Goal: Task Accomplishment & Management: Manage account settings

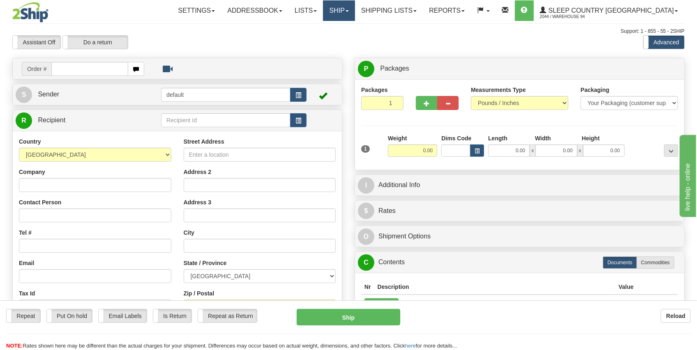
click at [355, 13] on link "Ship" at bounding box center [339, 10] width 32 height 21
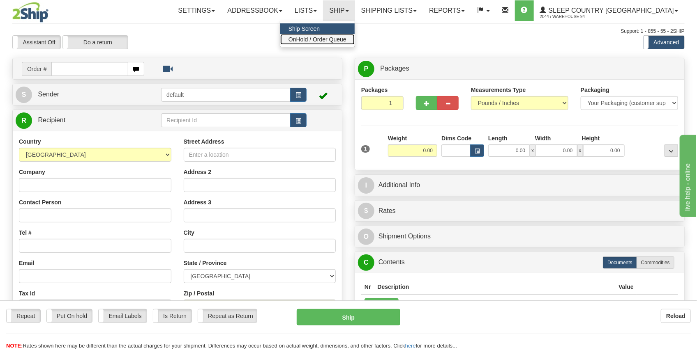
click at [346, 37] on span "OnHold / Order Queue" at bounding box center [317, 39] width 58 height 7
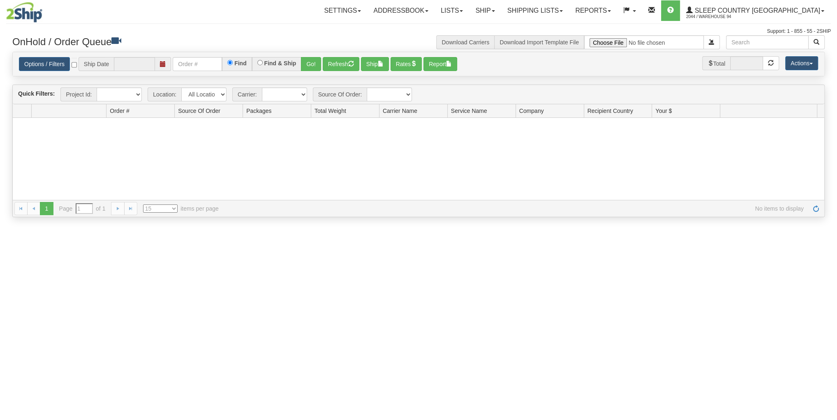
type input "[DATE]"
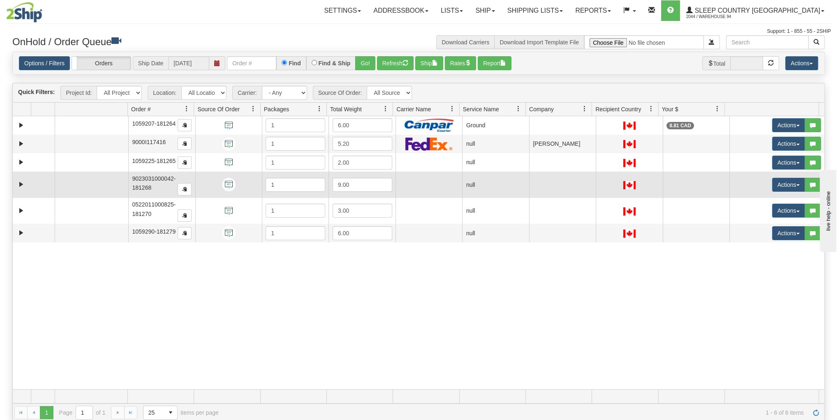
click at [27, 182] on td at bounding box center [34, 185] width 42 height 26
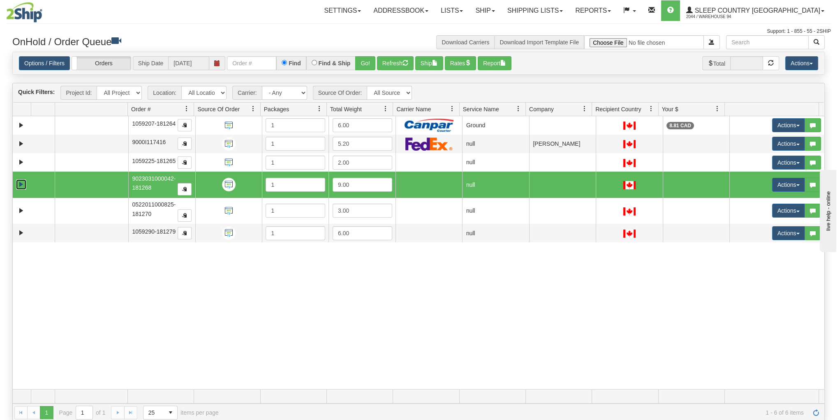
click at [22, 183] on link "Expand" at bounding box center [21, 185] width 10 height 10
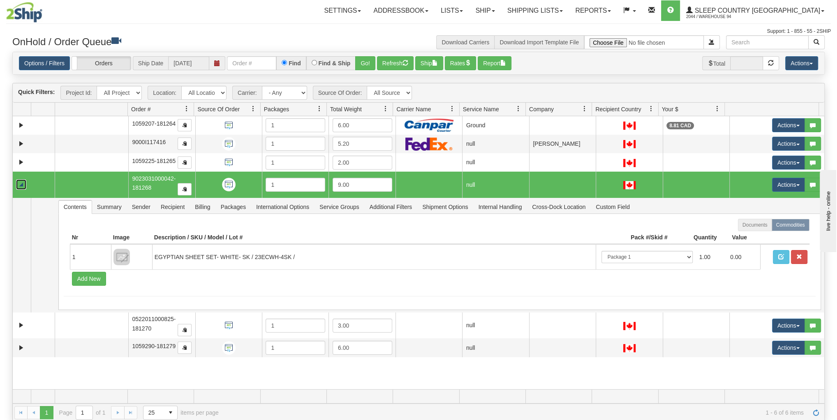
click at [22, 183] on link "Collapse" at bounding box center [21, 185] width 10 height 10
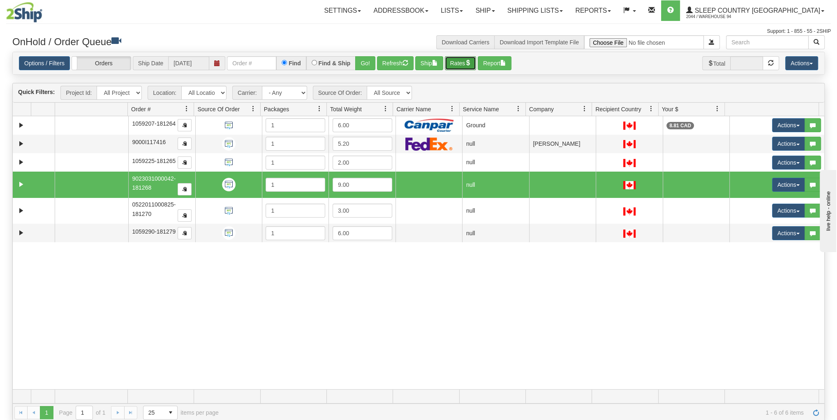
click at [462, 57] on button "Rates" at bounding box center [461, 63] width 32 height 14
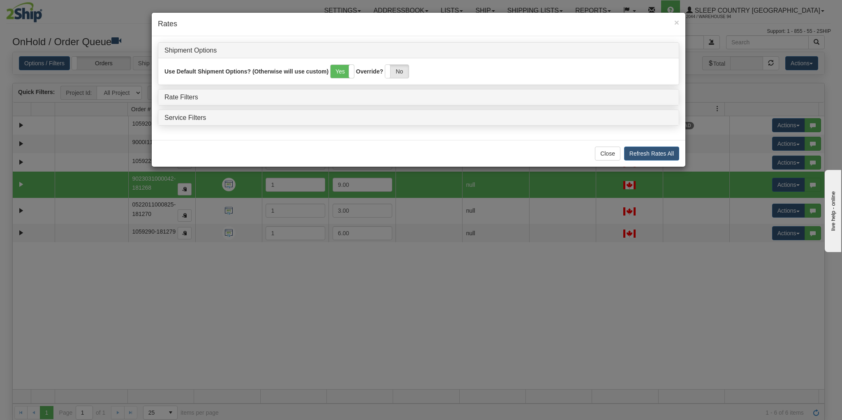
click at [194, 100] on div "Rate Filters" at bounding box center [418, 98] width 520 height 16
click at [193, 96] on link "Rate Filters" at bounding box center [181, 97] width 34 height 7
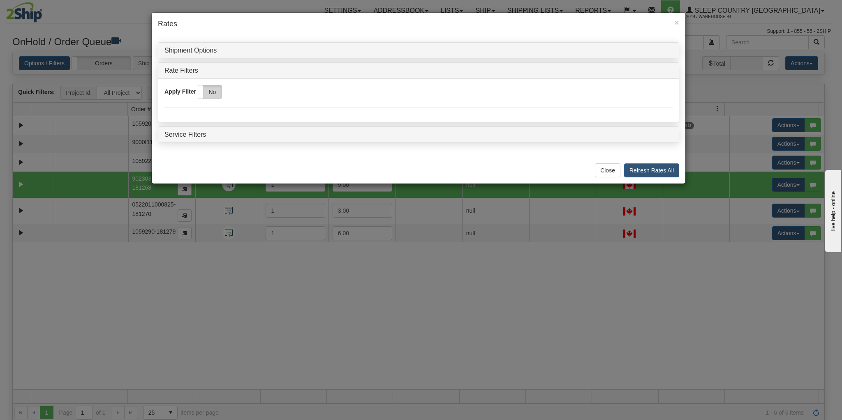
click at [210, 95] on label "No" at bounding box center [209, 91] width 23 height 13
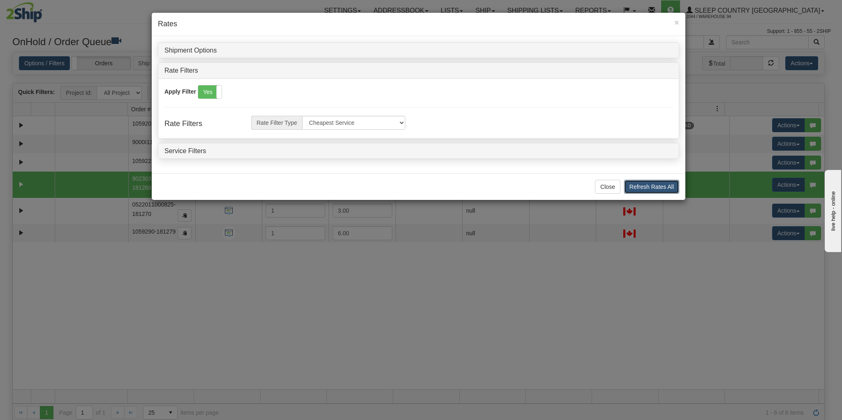
click at [632, 187] on button "Refresh Rates All" at bounding box center [651, 187] width 55 height 14
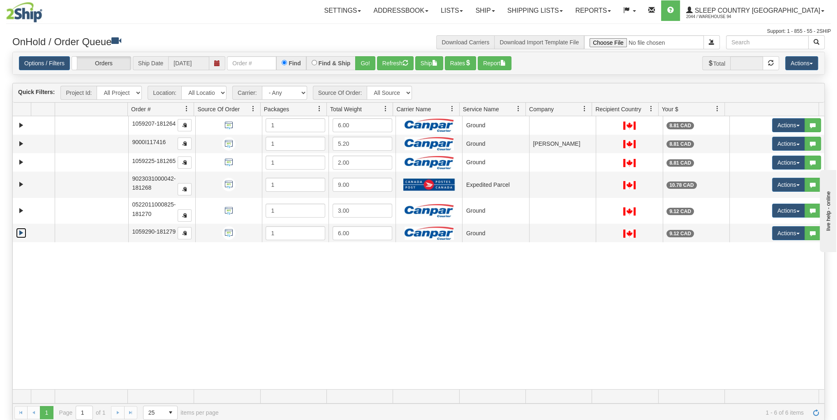
click at [20, 232] on link "Expand" at bounding box center [21, 233] width 10 height 10
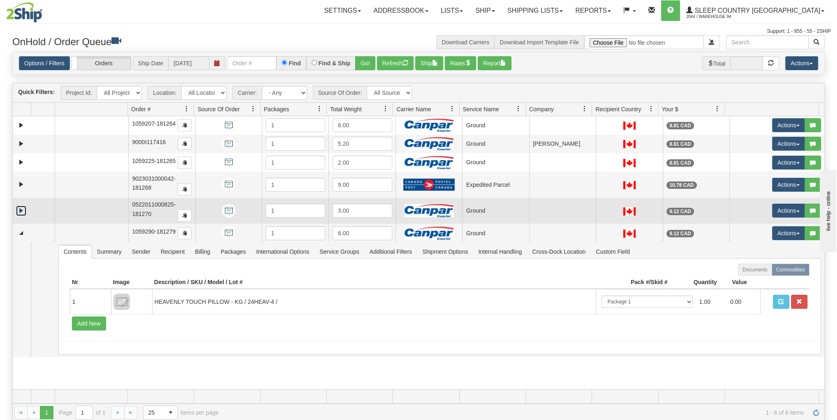
click at [20, 210] on link "Expand" at bounding box center [21, 211] width 10 height 10
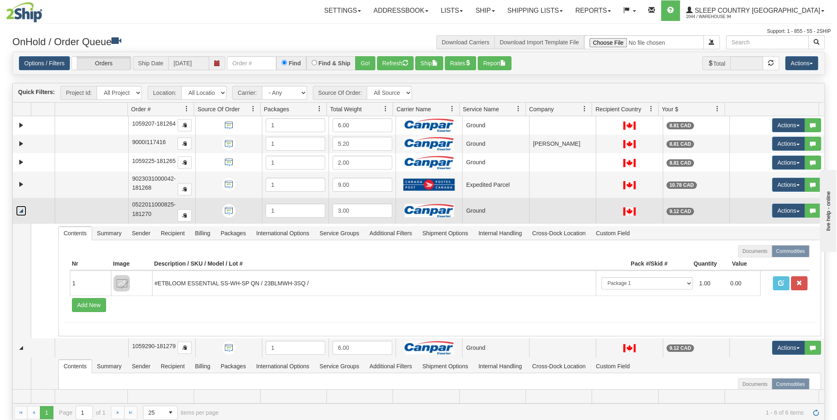
click at [20, 210] on link "Collapse" at bounding box center [21, 211] width 10 height 10
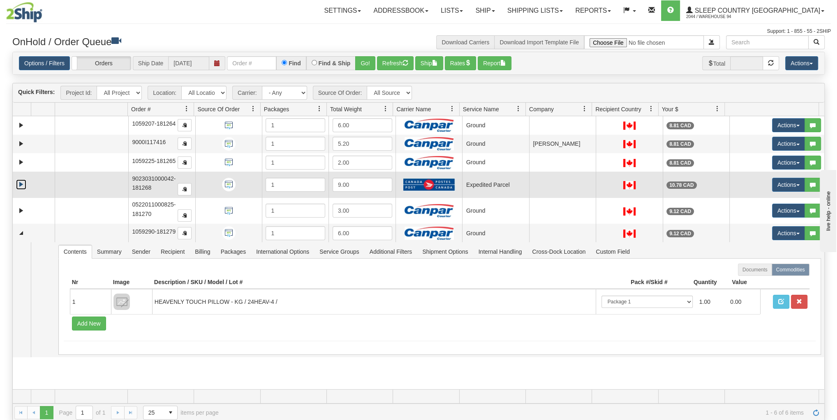
click at [20, 181] on link "Expand" at bounding box center [21, 185] width 10 height 10
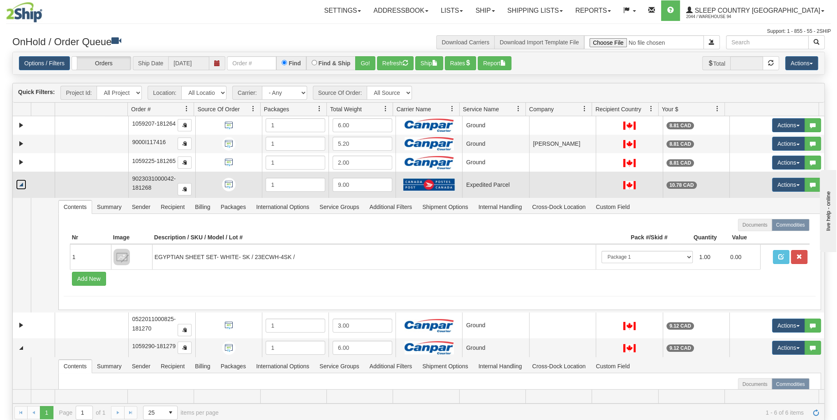
click at [20, 182] on link "Collapse" at bounding box center [21, 185] width 10 height 10
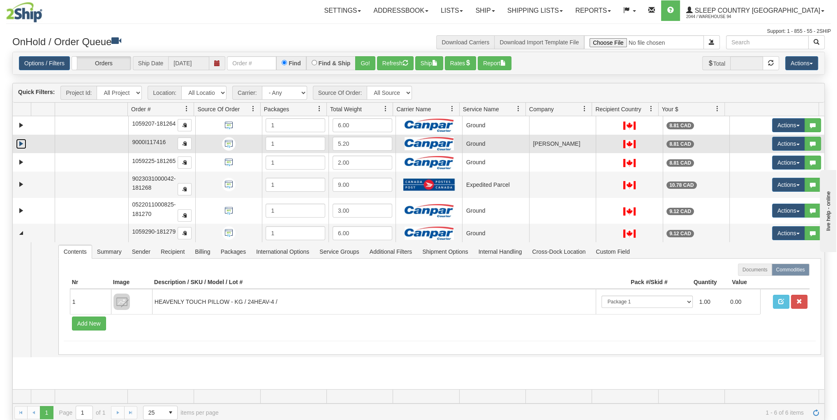
click at [23, 143] on link "Expand" at bounding box center [21, 144] width 10 height 10
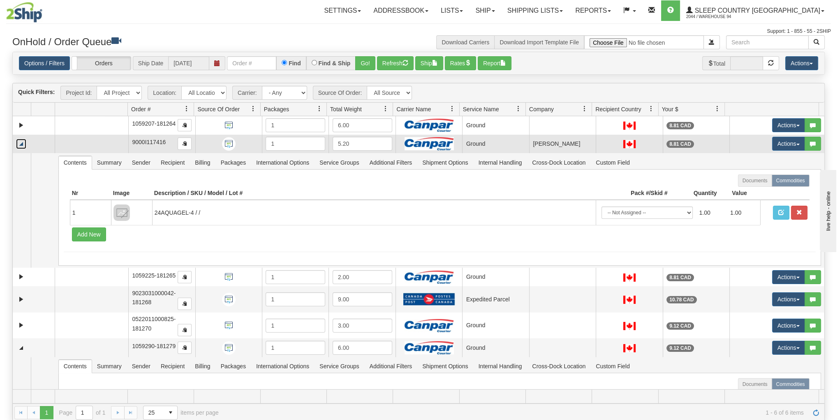
click at [23, 143] on link "Collapse" at bounding box center [21, 144] width 10 height 10
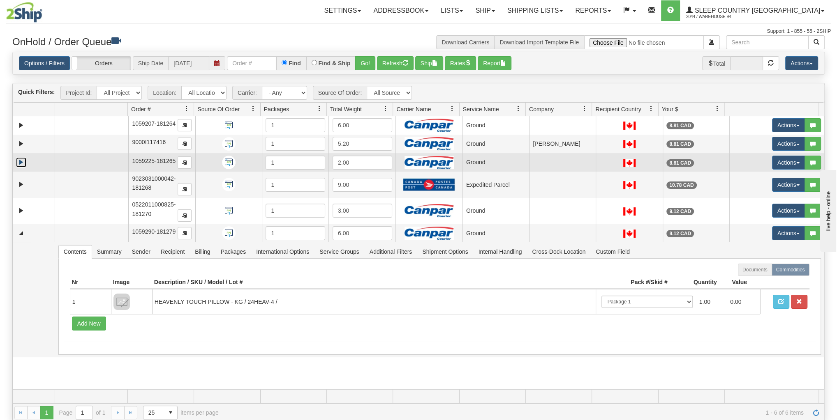
click at [21, 160] on link "Expand" at bounding box center [21, 162] width 10 height 10
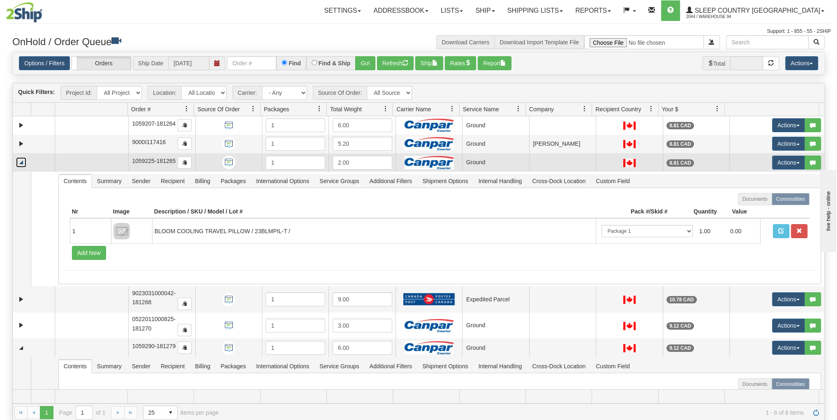
click at [21, 160] on link "Collapse" at bounding box center [21, 162] width 10 height 10
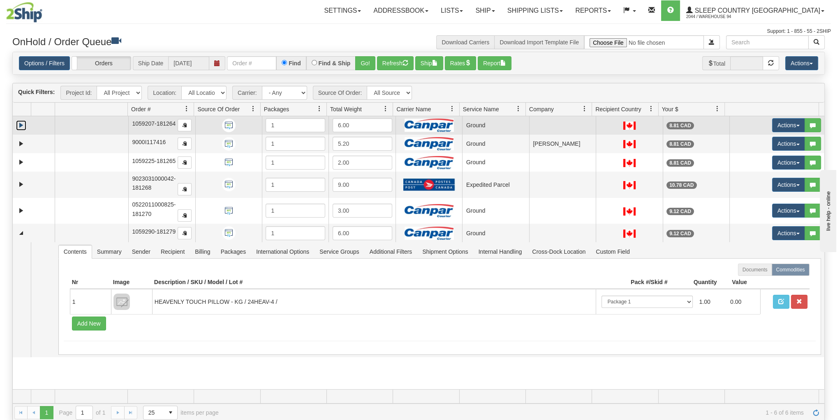
click at [19, 124] on link "Expand" at bounding box center [21, 125] width 10 height 10
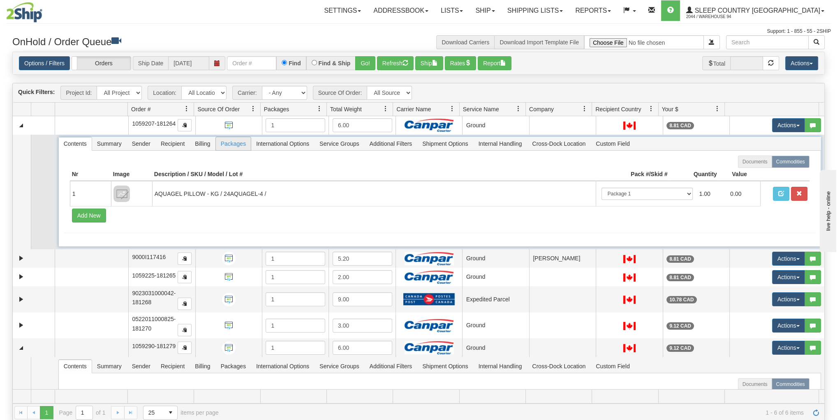
click at [217, 141] on span "Packages" at bounding box center [233, 143] width 35 height 13
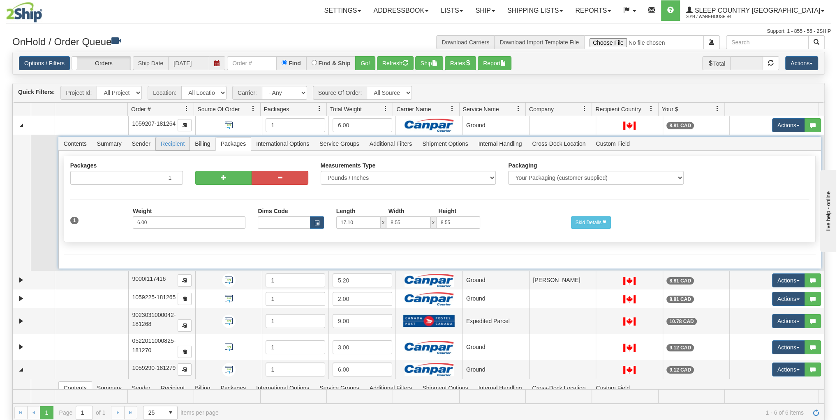
click at [180, 145] on span "Recipient" at bounding box center [173, 143] width 34 height 13
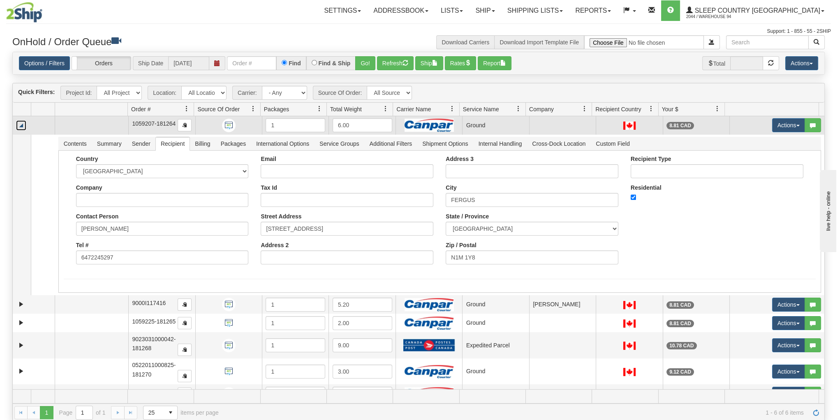
click at [18, 125] on link "Collapse" at bounding box center [21, 125] width 10 height 10
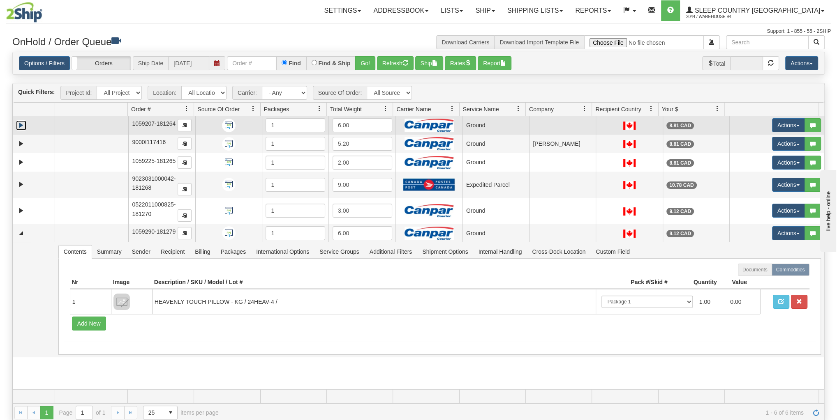
click at [71, 122] on td at bounding box center [92, 125] width 74 height 18
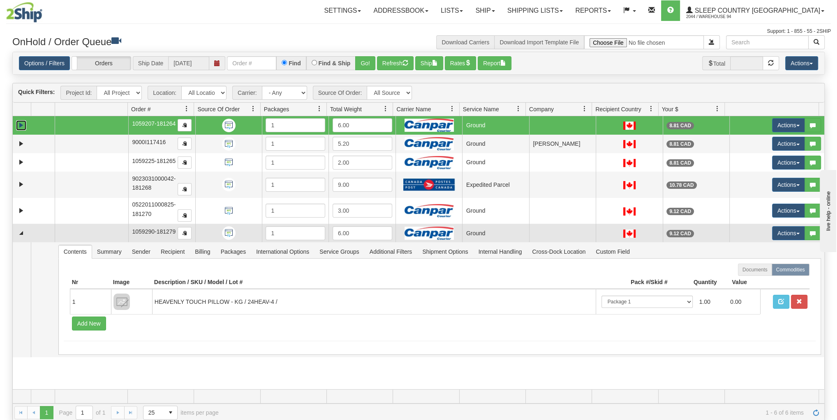
drag, startPoint x: 65, startPoint y: 230, endPoint x: 41, endPoint y: 233, distance: 24.4
click at [65, 230] on td at bounding box center [92, 233] width 74 height 18
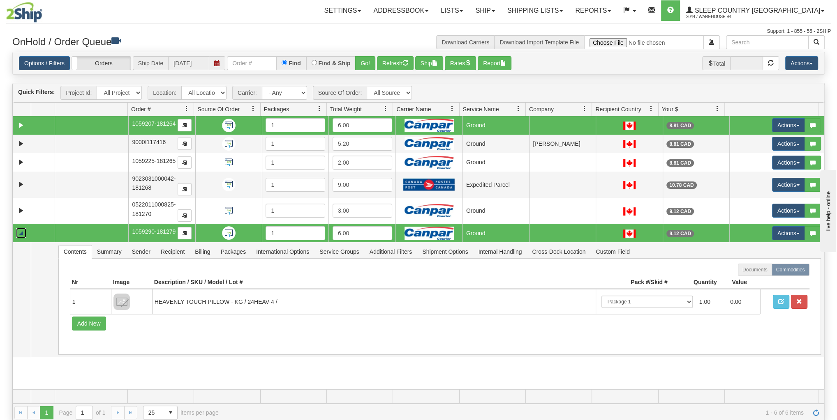
click at [19, 232] on link "Collapse" at bounding box center [21, 233] width 10 height 10
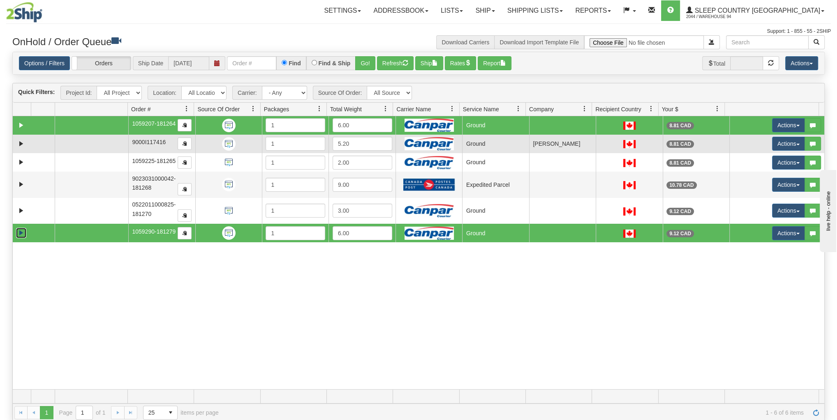
click at [26, 141] on td at bounding box center [34, 144] width 42 height 18
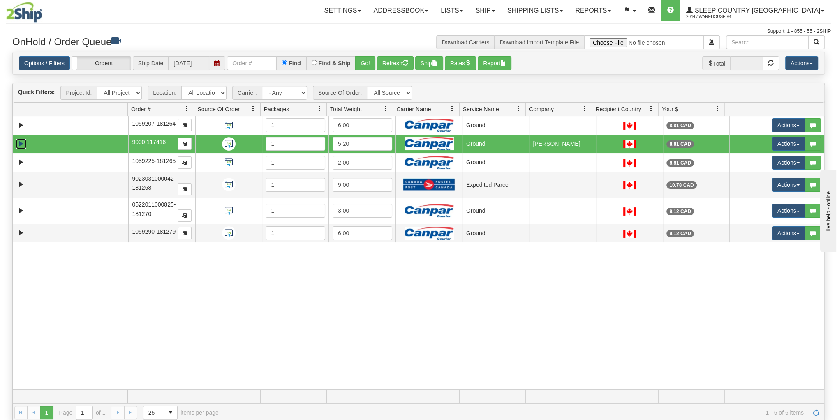
click at [21, 141] on link "Expand" at bounding box center [21, 144] width 10 height 10
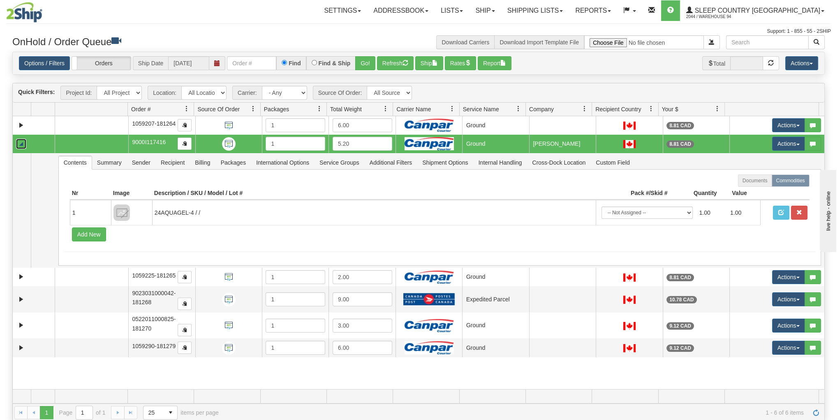
click at [21, 141] on link "Collapse" at bounding box center [21, 144] width 10 height 10
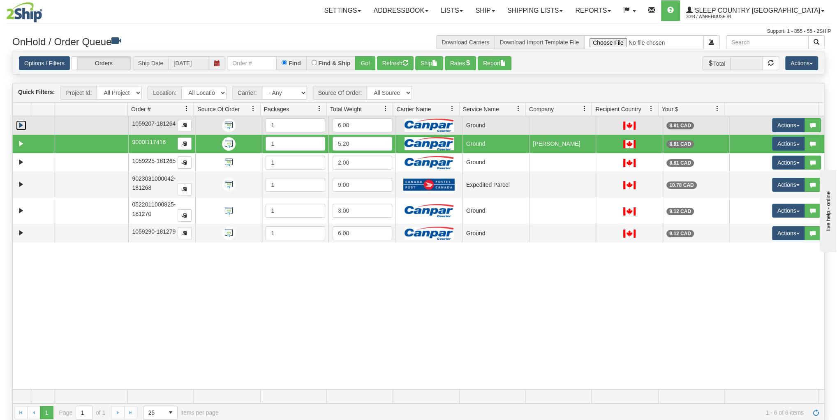
click at [20, 125] on link "Expand" at bounding box center [21, 125] width 10 height 10
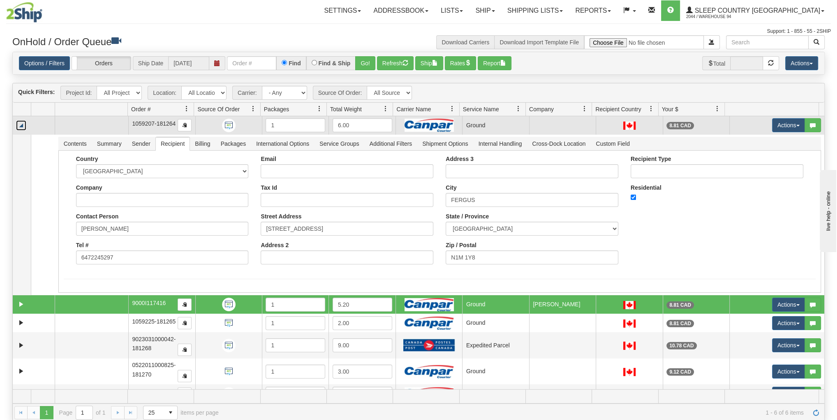
click at [20, 125] on link "Collapse" at bounding box center [21, 125] width 10 height 10
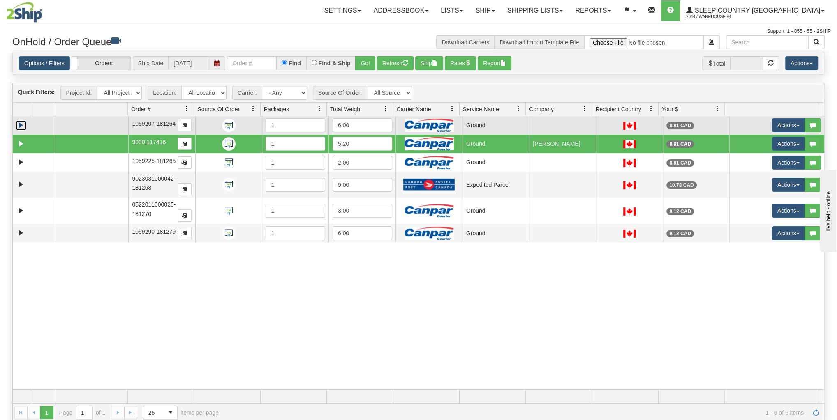
click at [93, 124] on td at bounding box center [92, 125] width 74 height 18
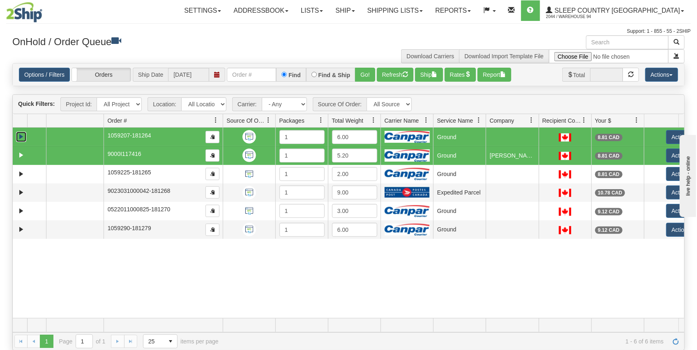
drag, startPoint x: 162, startPoint y: 121, endPoint x: 201, endPoint y: 129, distance: 39.5
click at [201, 129] on div "Quick Filters: Project Id: All Projects Location: All Locations 94 Carrier: - A…" at bounding box center [348, 223] width 672 height 256
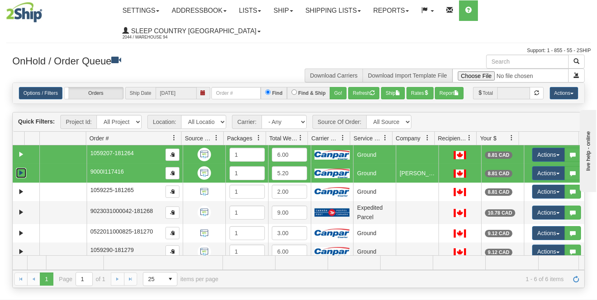
click at [21, 178] on link "Expand" at bounding box center [21, 173] width 10 height 10
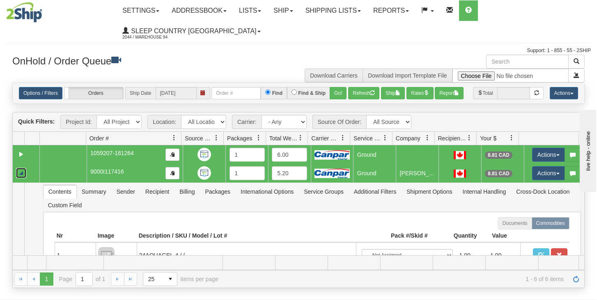
click at [22, 178] on link "Collapse" at bounding box center [21, 173] width 10 height 10
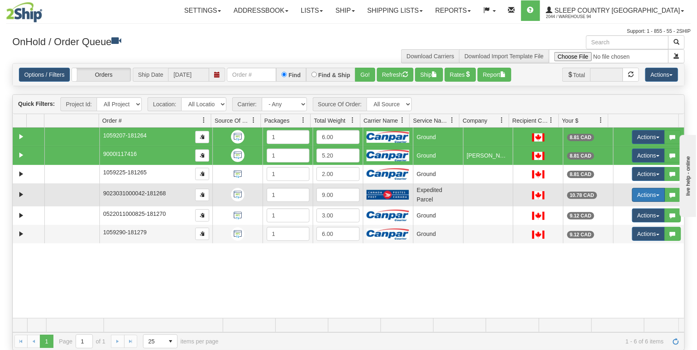
click at [641, 193] on button "Actions" at bounding box center [648, 195] width 33 height 14
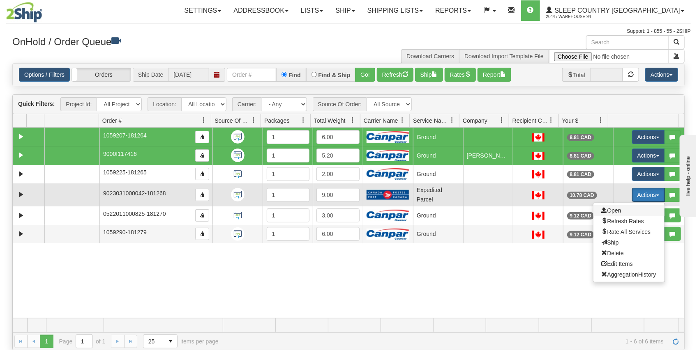
click at [616, 210] on span "Open" at bounding box center [612, 211] width 20 height 7
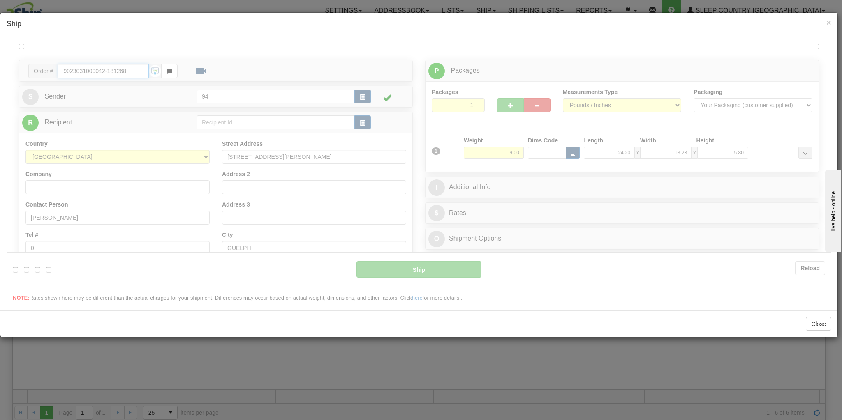
type input "DOM.EP"
type input "14:37"
type input "16:00"
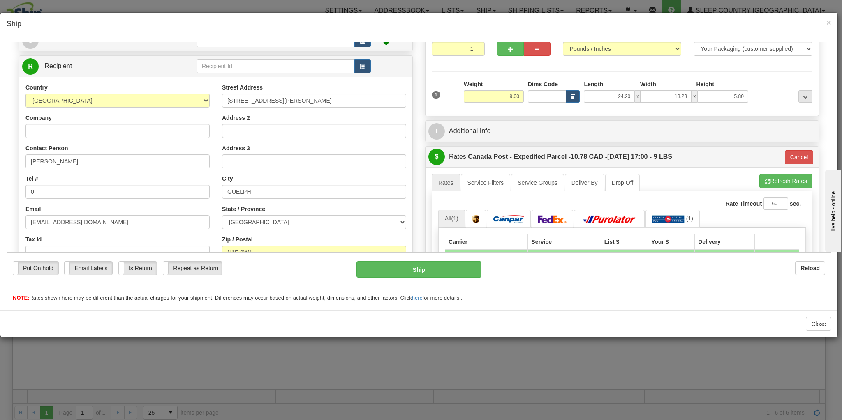
scroll to position [66, 0]
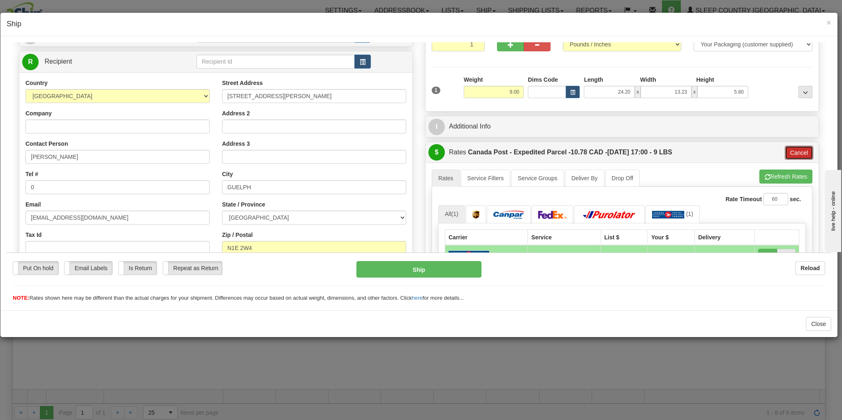
click at [696, 155] on button "Cancel" at bounding box center [798, 152] width 29 height 14
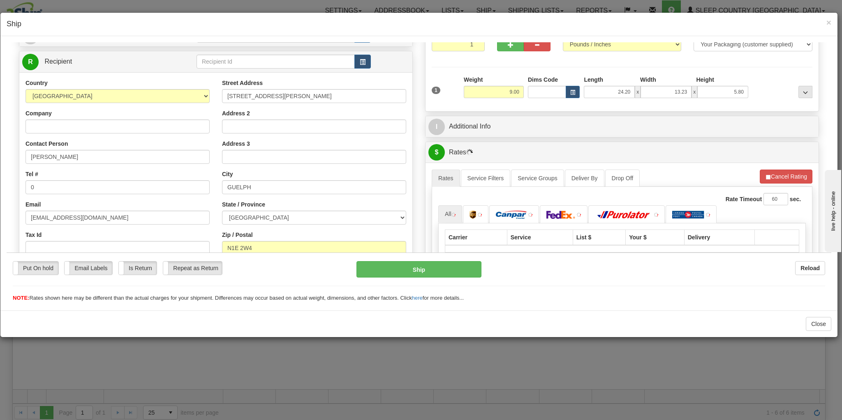
click at [696, 165] on div "A change has been made which could impact your rate estimate. To ensure the est…" at bounding box center [621, 240] width 393 height 157
click at [696, 171] on button "Cancel Rating" at bounding box center [785, 176] width 53 height 14
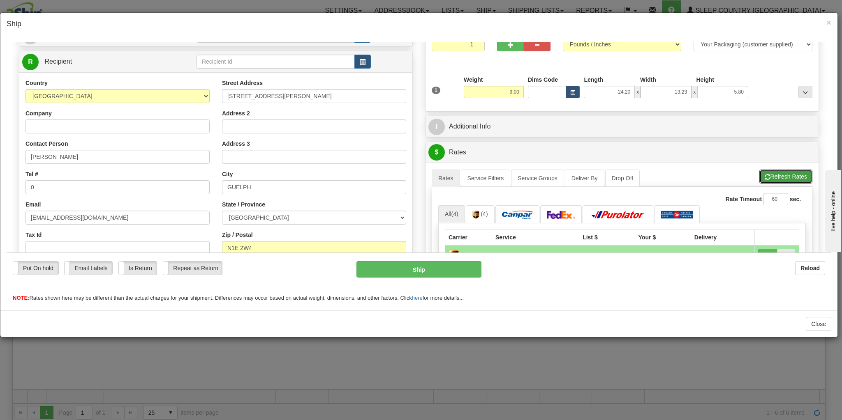
click at [696, 171] on button "Refresh Rates" at bounding box center [785, 176] width 53 height 14
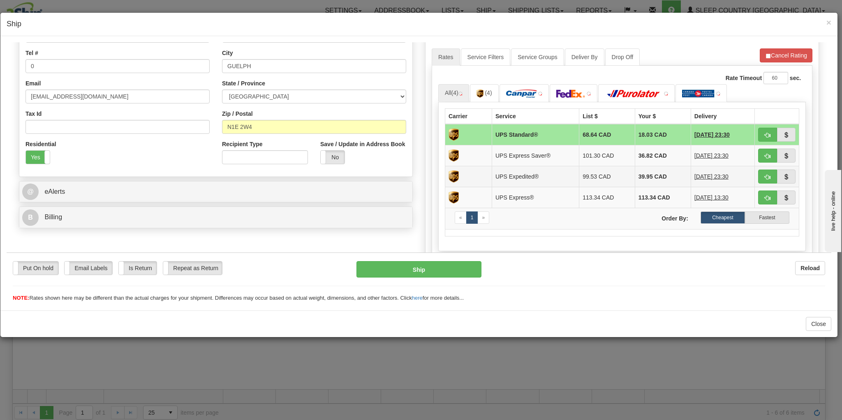
scroll to position [197, 0]
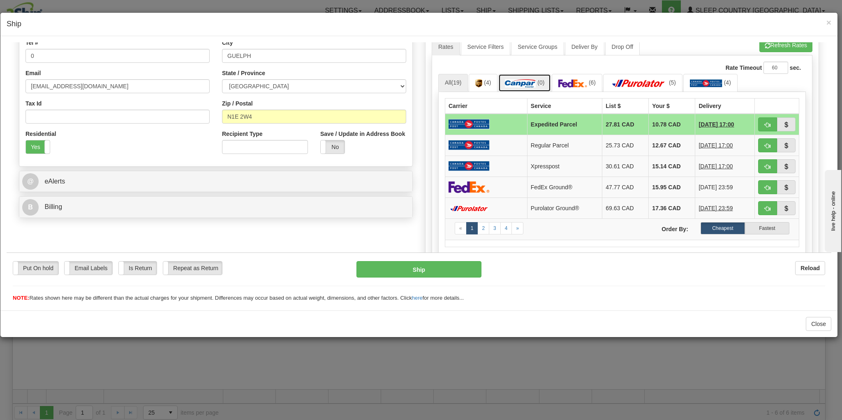
click at [530, 81] on img at bounding box center [520, 83] width 31 height 8
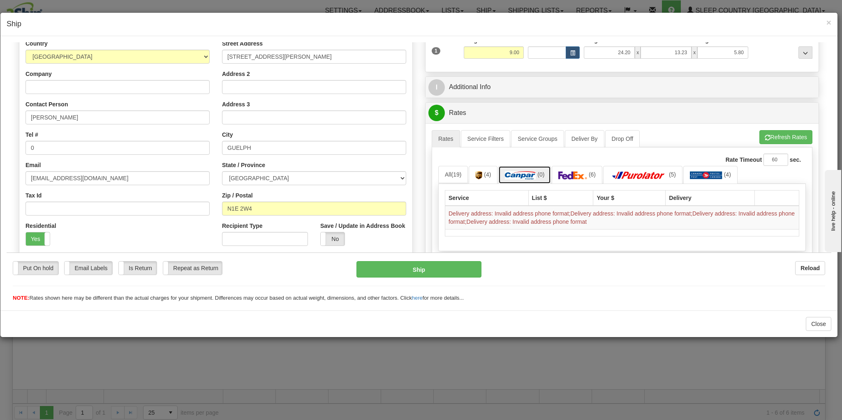
scroll to position [33, 0]
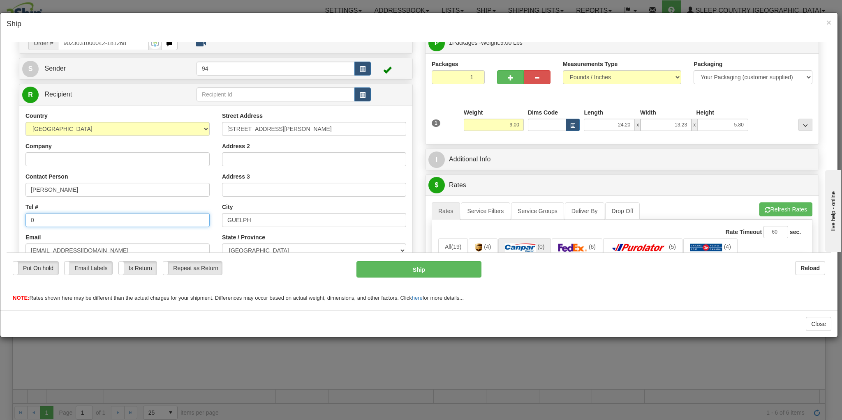
click at [46, 215] on input "0" at bounding box center [117, 220] width 184 height 14
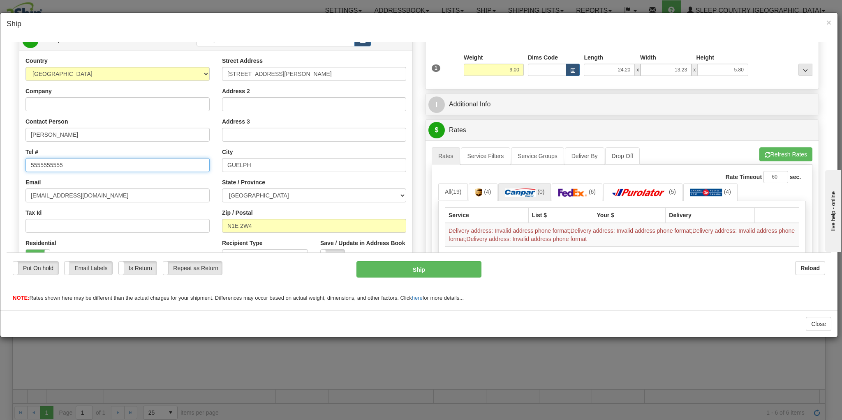
scroll to position [99, 0]
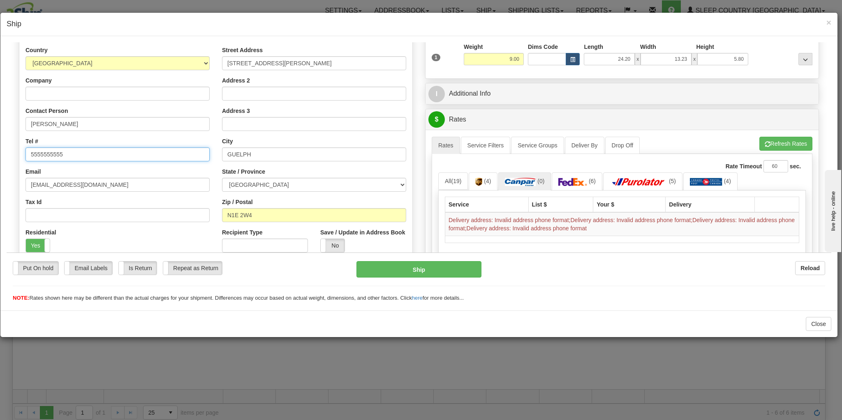
type input "5555555555"
click at [696, 143] on button "Refresh Rates" at bounding box center [785, 143] width 53 height 14
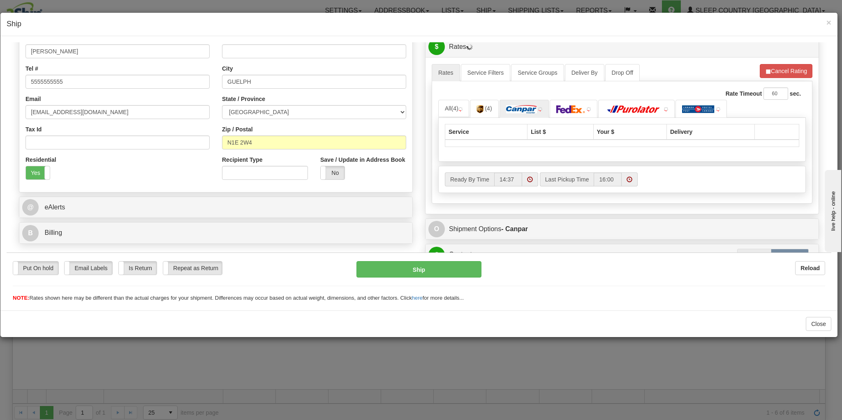
scroll to position [197, 0]
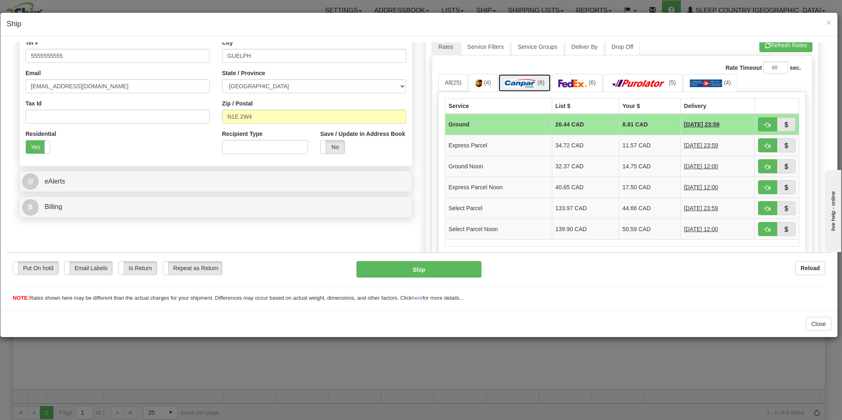
click at [514, 83] on img at bounding box center [520, 83] width 31 height 8
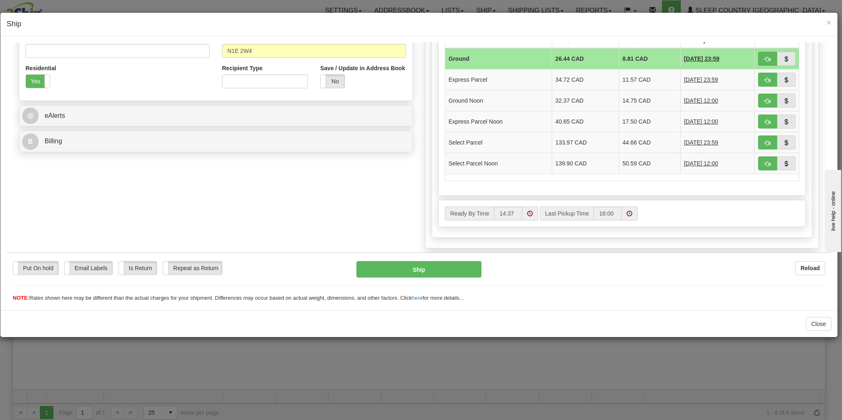
scroll to position [362, 0]
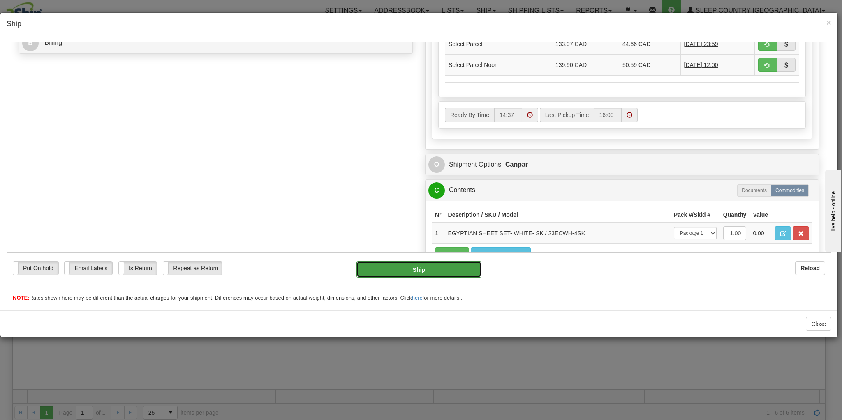
click at [381, 268] on button "Ship" at bounding box center [418, 269] width 125 height 16
type input "1"
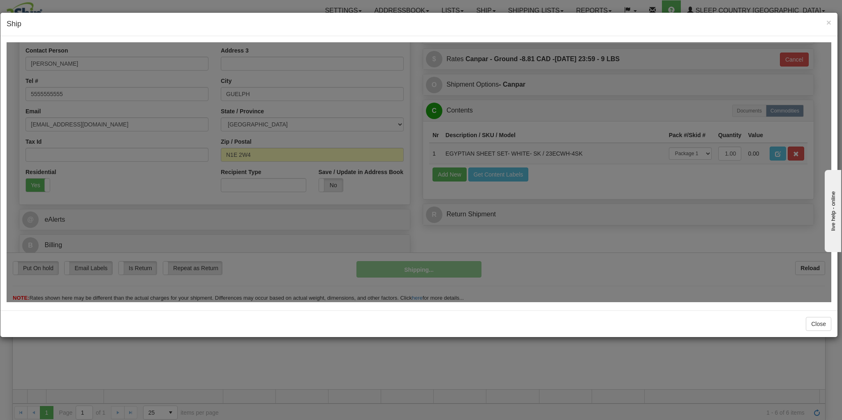
scroll to position [158, 0]
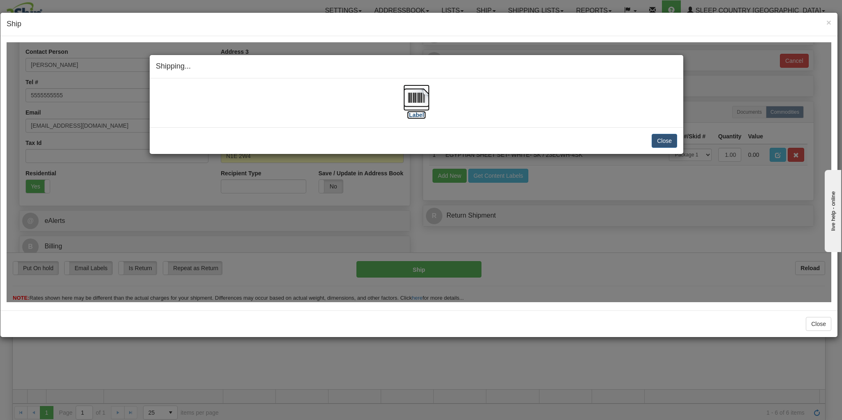
click at [410, 101] on img at bounding box center [416, 97] width 26 height 26
click at [662, 136] on button "Close" at bounding box center [663, 141] width 25 height 14
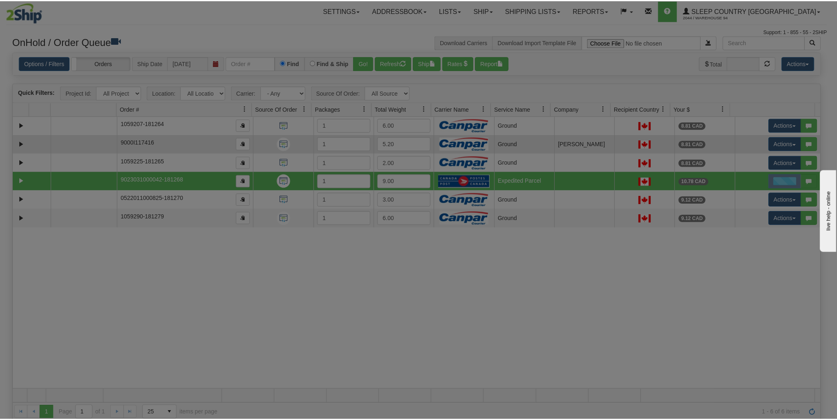
scroll to position [0, 0]
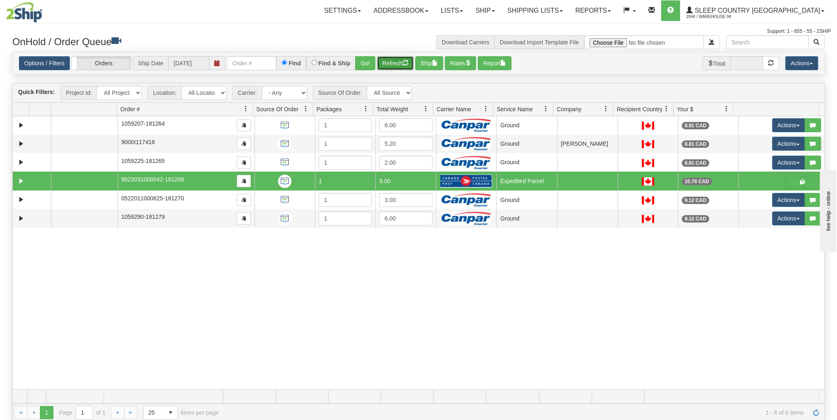
click at [404, 57] on button "Refresh" at bounding box center [395, 63] width 37 height 14
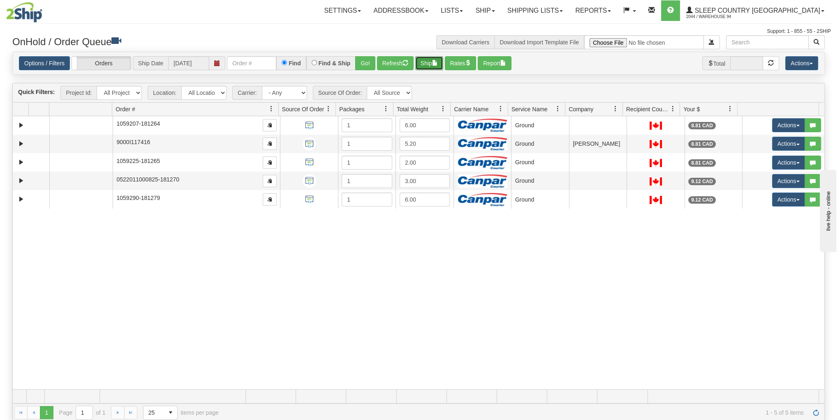
click at [429, 66] on button "Ship" at bounding box center [429, 63] width 28 height 14
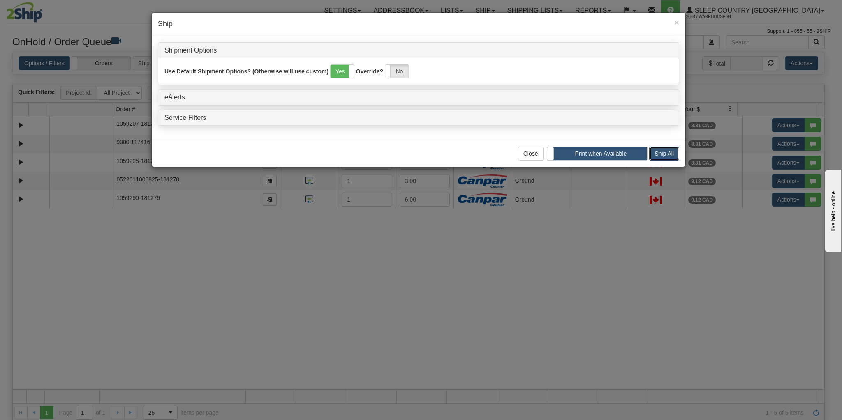
click at [651, 154] on button "Ship All" at bounding box center [664, 154] width 30 height 14
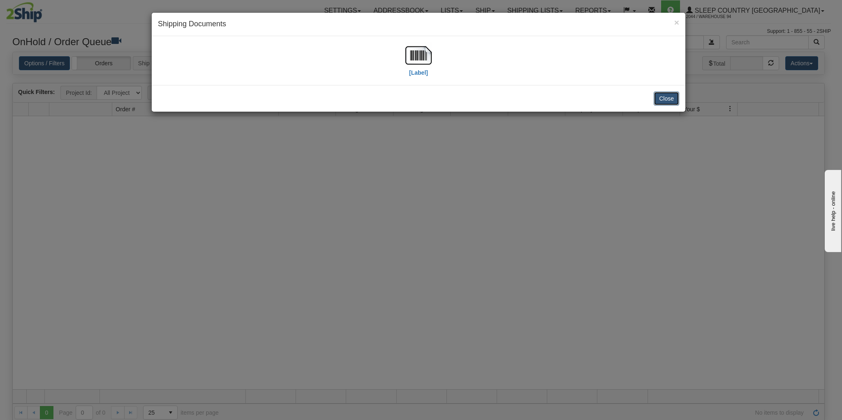
click at [667, 96] on button "Close" at bounding box center [665, 99] width 25 height 14
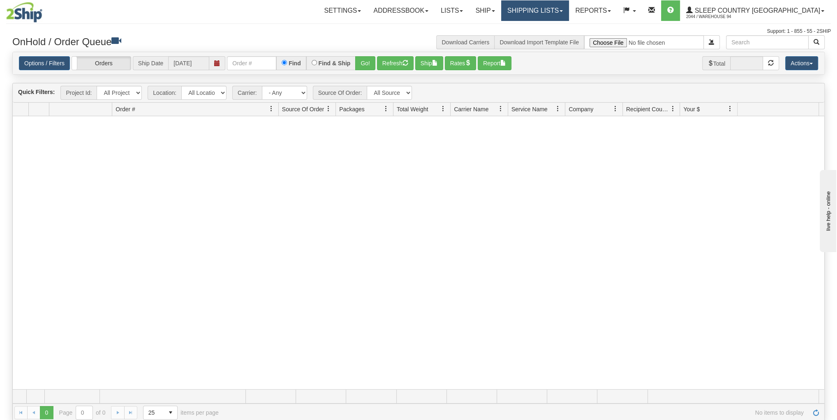
click at [564, 13] on link "Shipping lists" at bounding box center [535, 10] width 68 height 21
click at [544, 27] on span "Current Shipments" at bounding box center [520, 28] width 48 height 7
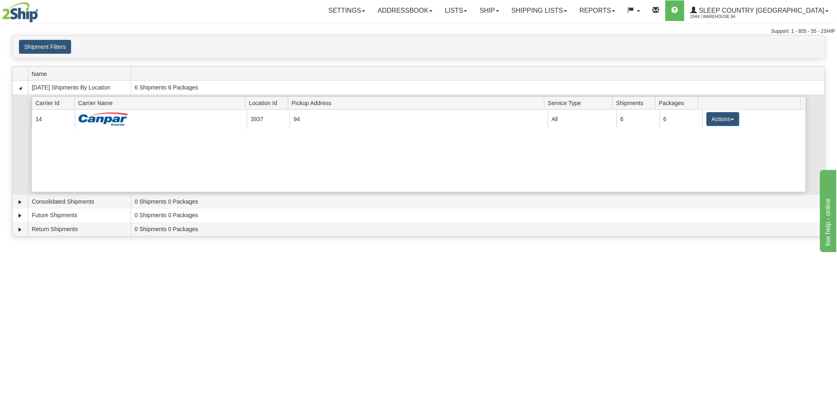
click at [720, 126] on div "Current 14 3937 94 23003 All 6 6 Actions Details Close Pickup Zip Print" at bounding box center [418, 151] width 773 height 82
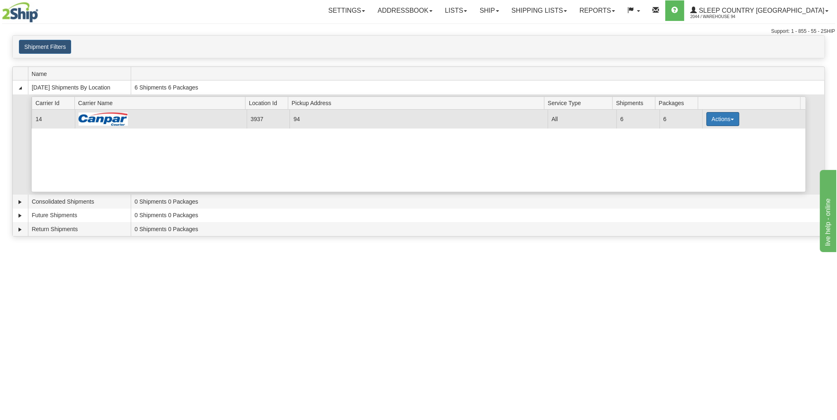
click at [720, 120] on button "Actions" at bounding box center [722, 119] width 33 height 14
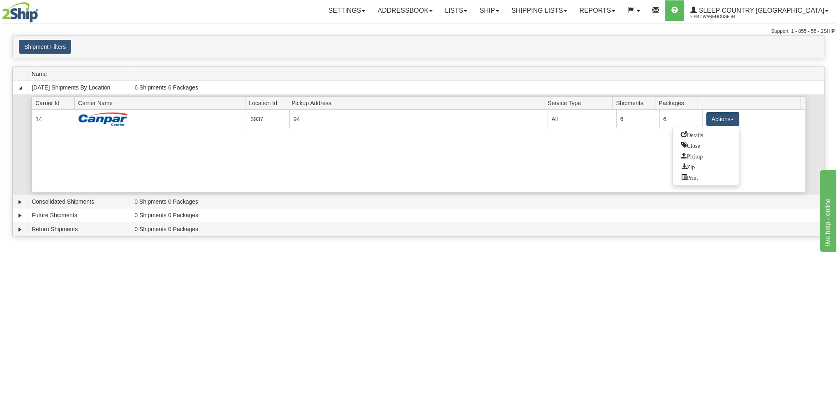
drag, startPoint x: 694, startPoint y: 129, endPoint x: 694, endPoint y: 134, distance: 4.9
click at [694, 131] on span "Details" at bounding box center [692, 134] width 22 height 6
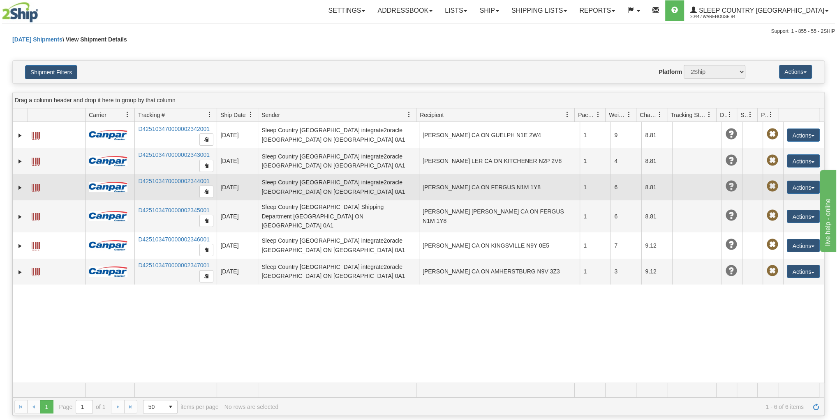
click at [503, 190] on td "MIKE CRAWFORD CA ON FERGUS N1M 1Y8" at bounding box center [499, 187] width 161 height 26
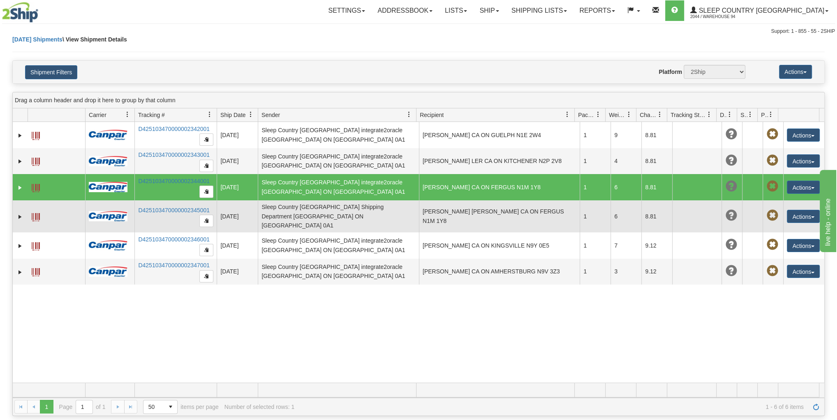
click at [501, 206] on td "MIKE CRAWFORD MIKE CRAWFORD CA ON FERGUS N1M 1Y8" at bounding box center [499, 217] width 161 height 32
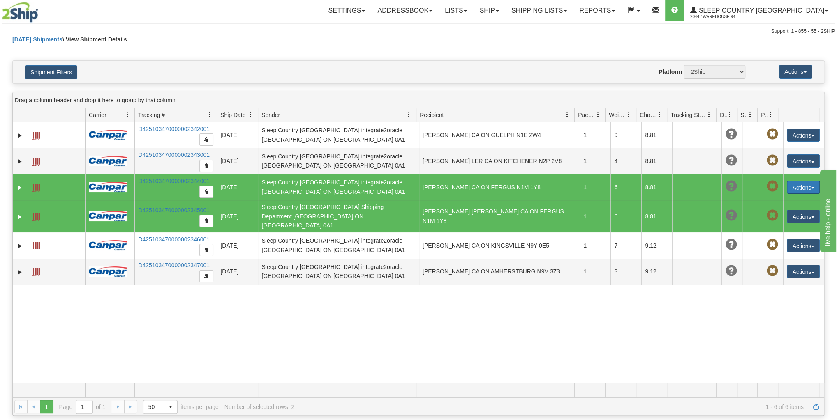
click at [797, 186] on button "Actions" at bounding box center [802, 187] width 33 height 13
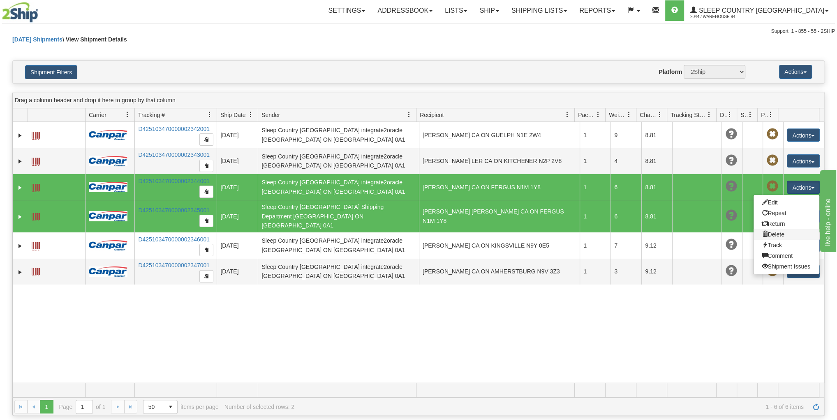
click at [768, 235] on link "Delete" at bounding box center [786, 234] width 66 height 11
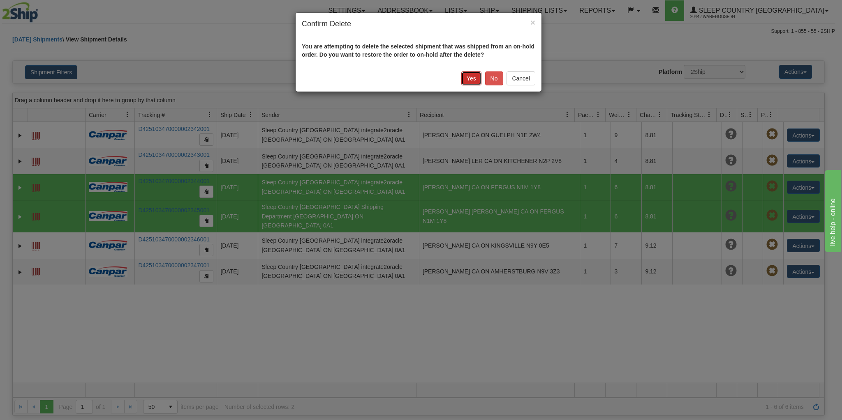
click at [471, 80] on button "Yes" at bounding box center [471, 78] width 20 height 14
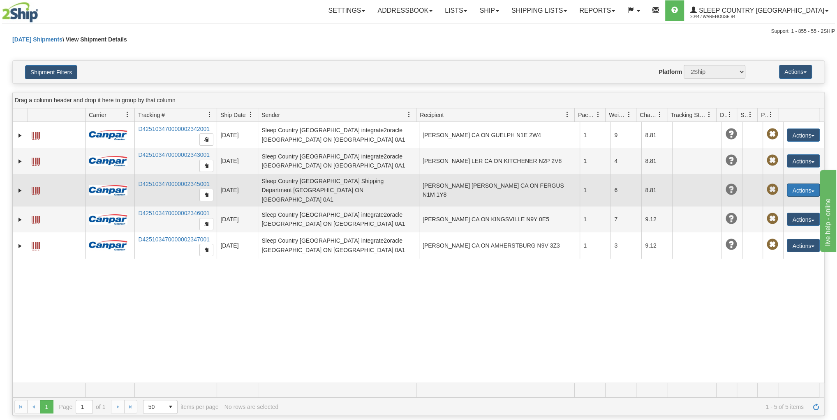
click at [793, 189] on button "Actions" at bounding box center [802, 190] width 33 height 13
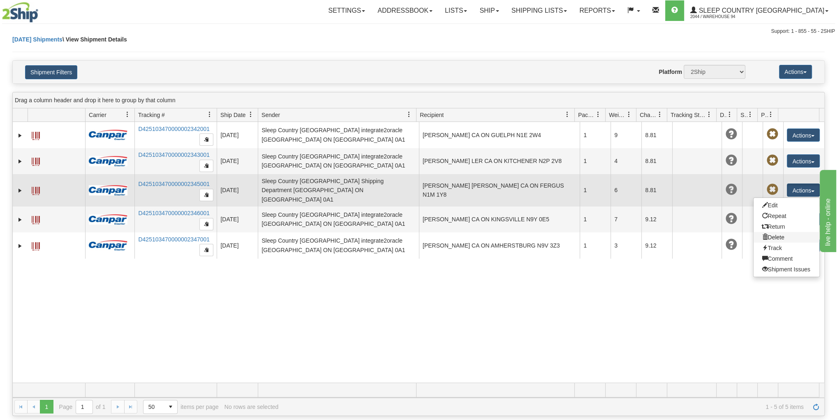
click at [773, 232] on link "Delete" at bounding box center [786, 237] width 66 height 11
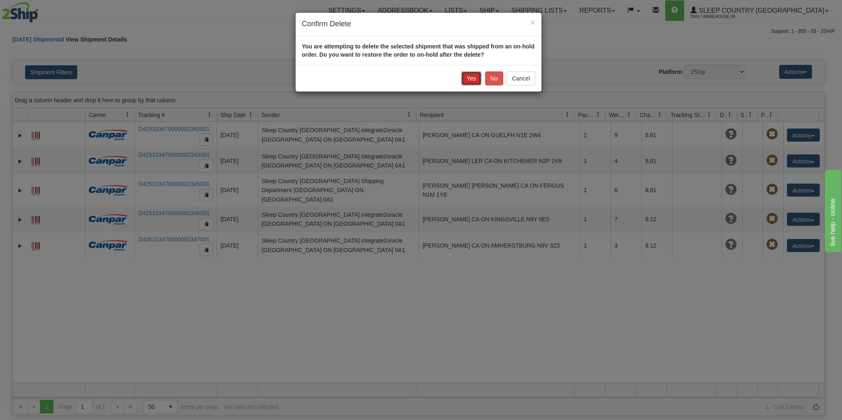
click at [468, 78] on button "Yes" at bounding box center [471, 78] width 20 height 14
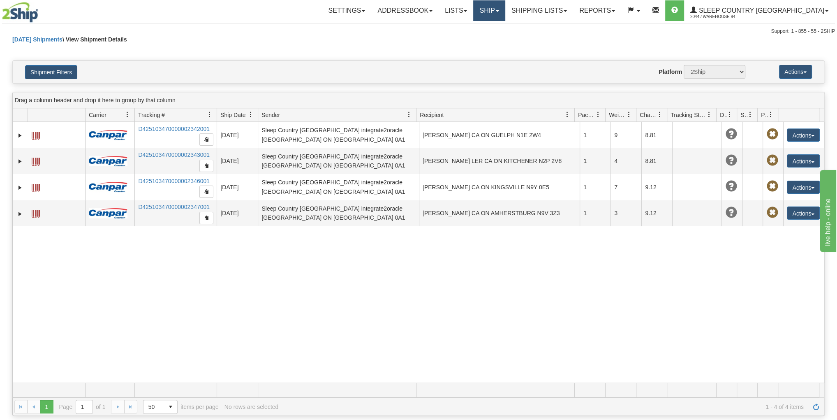
click at [505, 9] on link "Ship" at bounding box center [489, 10] width 32 height 21
drag, startPoint x: 560, startPoint y: 14, endPoint x: 555, endPoint y: 24, distance: 10.9
click at [560, 14] on link "Shipping lists" at bounding box center [539, 10] width 68 height 21
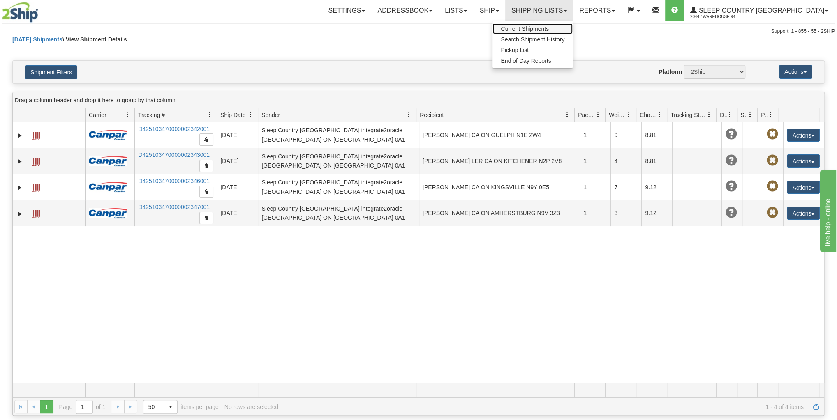
click at [549, 28] on span "Current Shipments" at bounding box center [524, 28] width 48 height 7
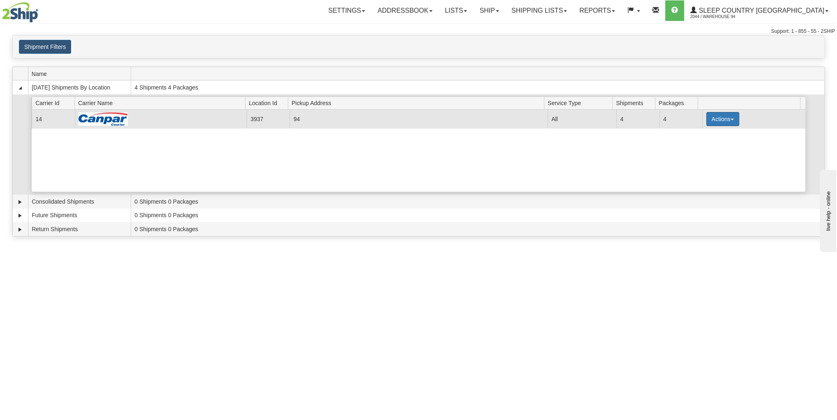
click at [708, 112] on button "Actions" at bounding box center [722, 119] width 33 height 14
click at [708, 113] on button "Actions" at bounding box center [722, 119] width 33 height 14
click at [707, 117] on button "Actions" at bounding box center [722, 119] width 33 height 14
click at [687, 176] on span "Print" at bounding box center [689, 177] width 17 height 6
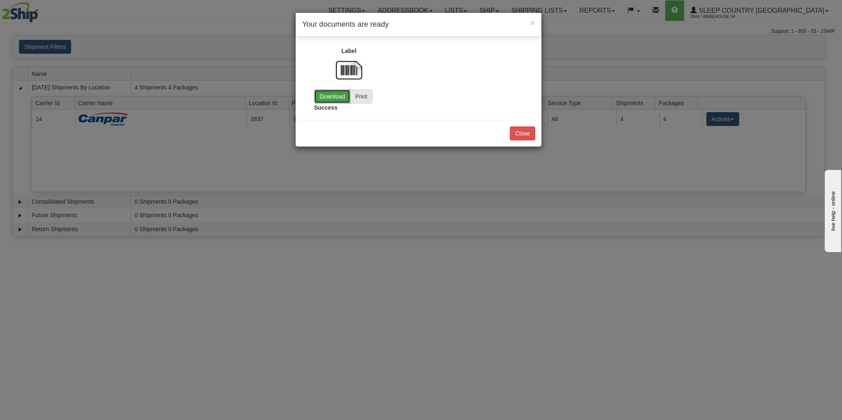
click at [337, 90] on link "Download" at bounding box center [332, 97] width 36 height 14
